Goal: Information Seeking & Learning: Find specific fact

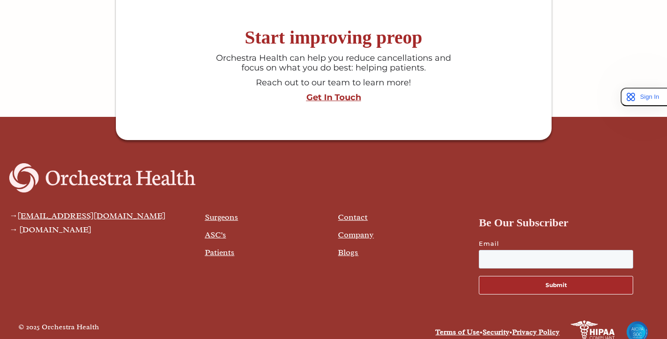
scroll to position [2456, 0]
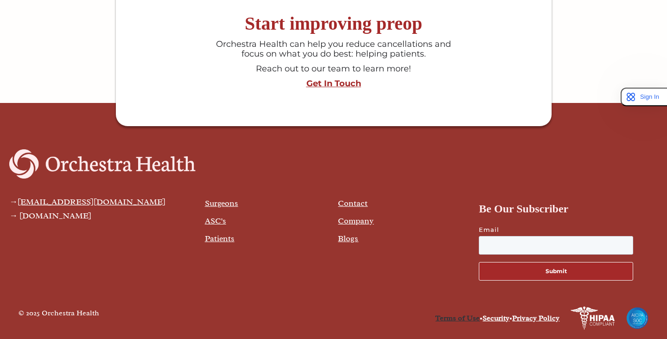
click at [445, 318] on link "Terms of Use" at bounding box center [457, 317] width 45 height 9
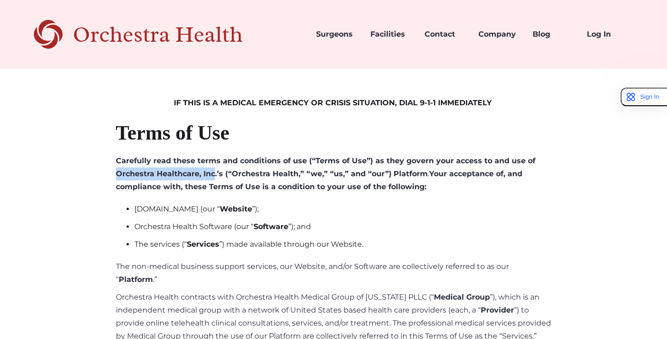
drag, startPoint x: 115, startPoint y: 173, endPoint x: 216, endPoint y: 173, distance: 100.1
click at [216, 173] on strong "Carefully read these terms and conditions of use (“Terms of Use”) as they gover…" at bounding box center [326, 167] width 420 height 22
copy strong "Orchestra Healthcare, Inc"
click at [215, 174] on strong "Carefully read these terms and conditions of use (“Terms of Use”) as they gover…" at bounding box center [326, 167] width 420 height 22
click at [216, 175] on strong "Carefully read these terms and conditions of use (“Terms of Use”) as they gover…" at bounding box center [326, 167] width 420 height 22
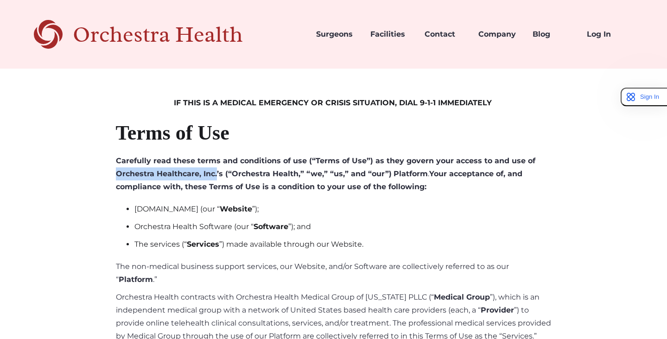
copy strong "Orchestra Healthcare, Inc."
